Goal: Manage account settings

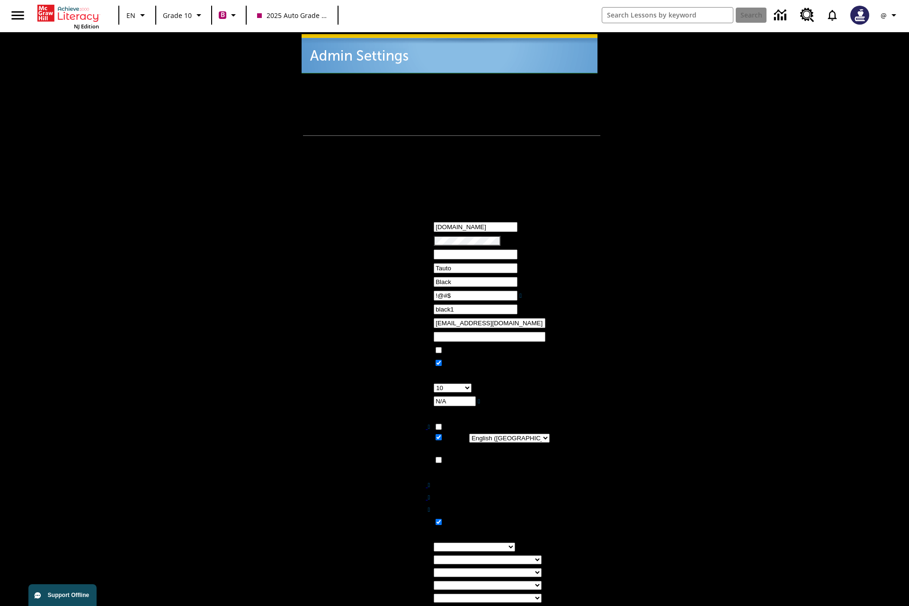
type input "!@#$"
click at [890, 15] on icon "Profile/Settings" at bounding box center [893, 14] width 11 height 11
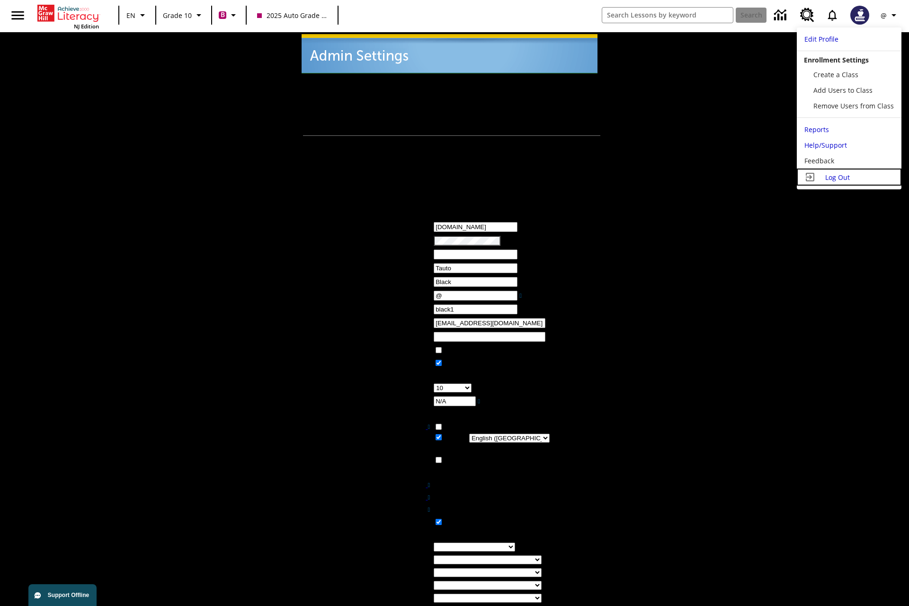
click at [849, 177] on span "Log Out" at bounding box center [838, 177] width 25 height 9
